Goal: Task Accomplishment & Management: Use online tool/utility

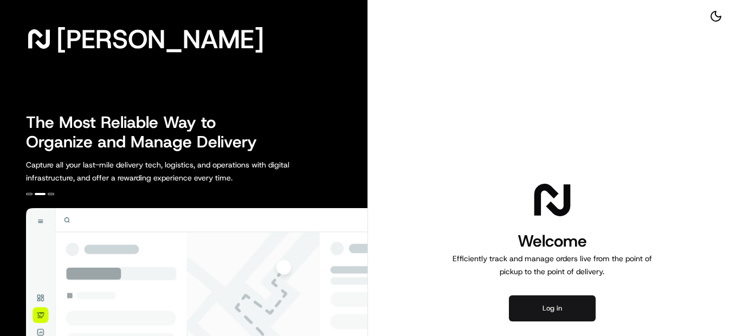
click at [587, 311] on button "Log in" at bounding box center [552, 309] width 87 height 26
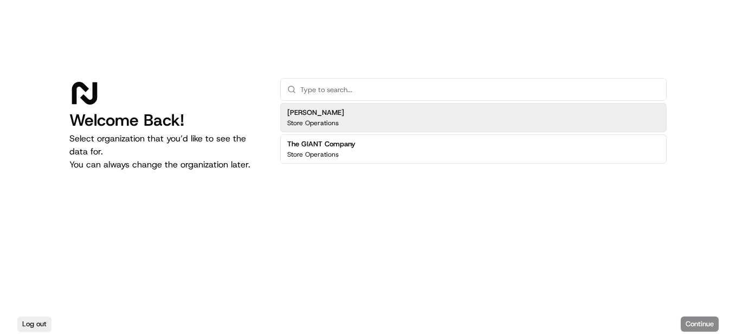
click at [312, 113] on h2 "[PERSON_NAME]" at bounding box center [315, 113] width 57 height 10
click at [705, 320] on button "Continue" at bounding box center [700, 324] width 38 height 15
